Goal: Task Accomplishment & Management: Manage account settings

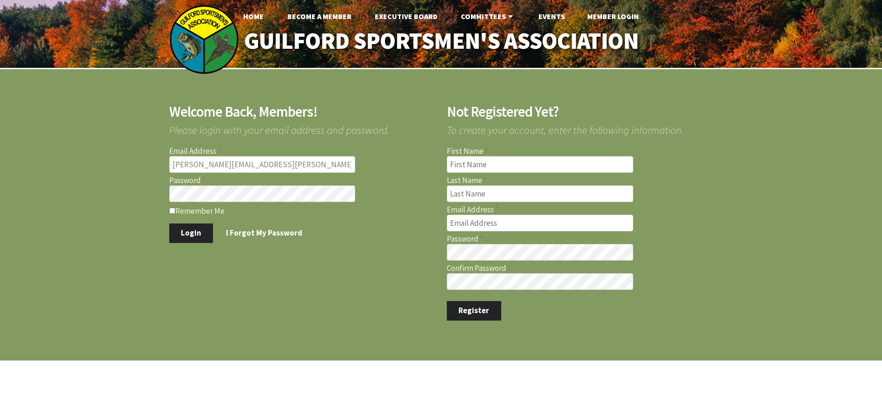
click at [185, 234] on button "Login" at bounding box center [191, 234] width 44 height 20
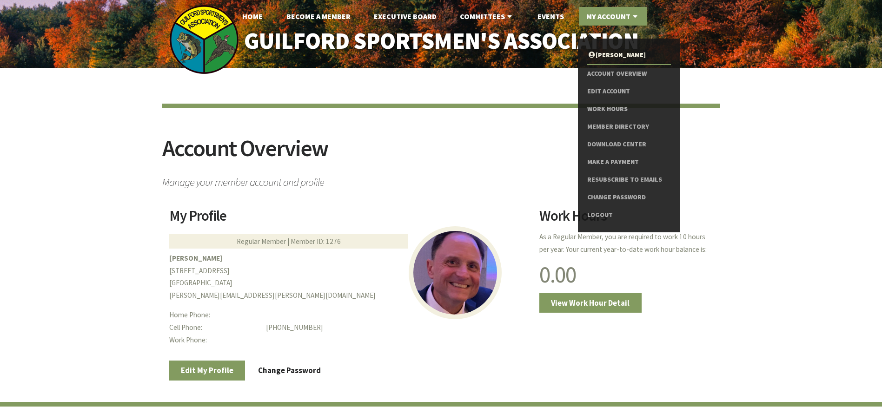
click at [613, 14] on link "My Account" at bounding box center [613, 16] width 68 height 19
click at [603, 214] on link "Logout" at bounding box center [628, 216] width 83 height 18
